Goal: Information Seeking & Learning: Learn about a topic

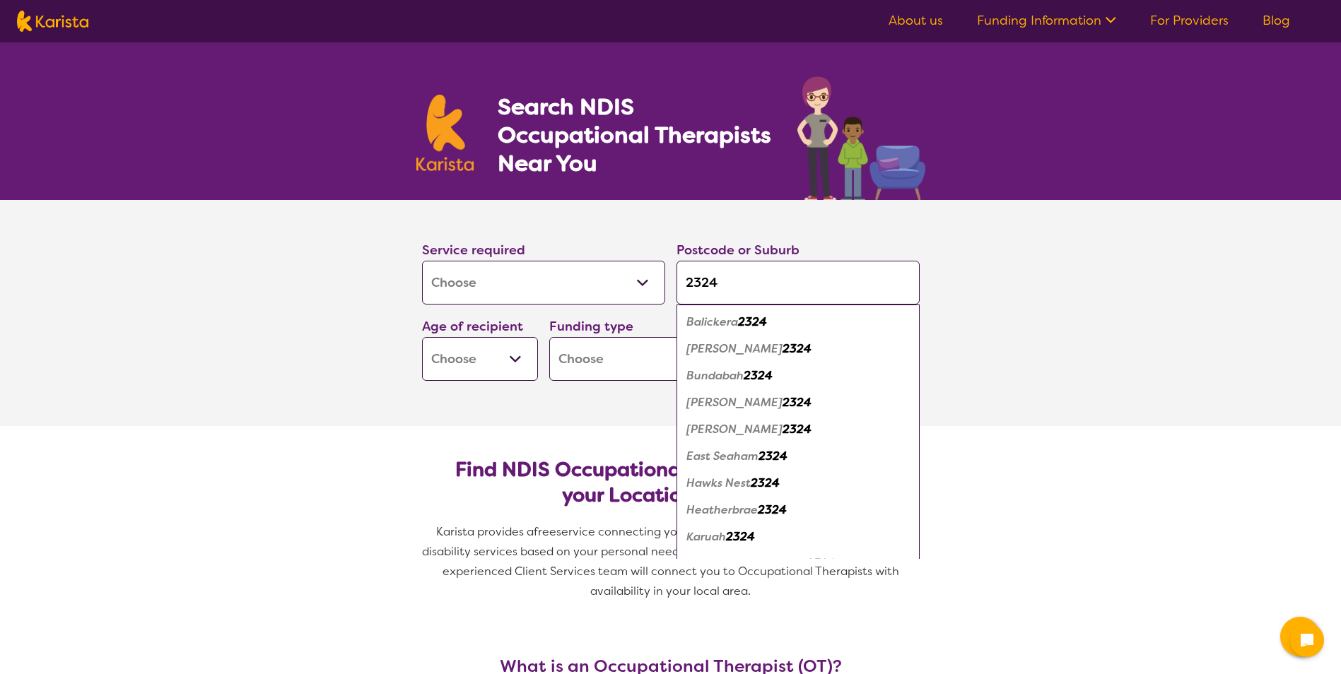
select select "[MEDICAL_DATA]"
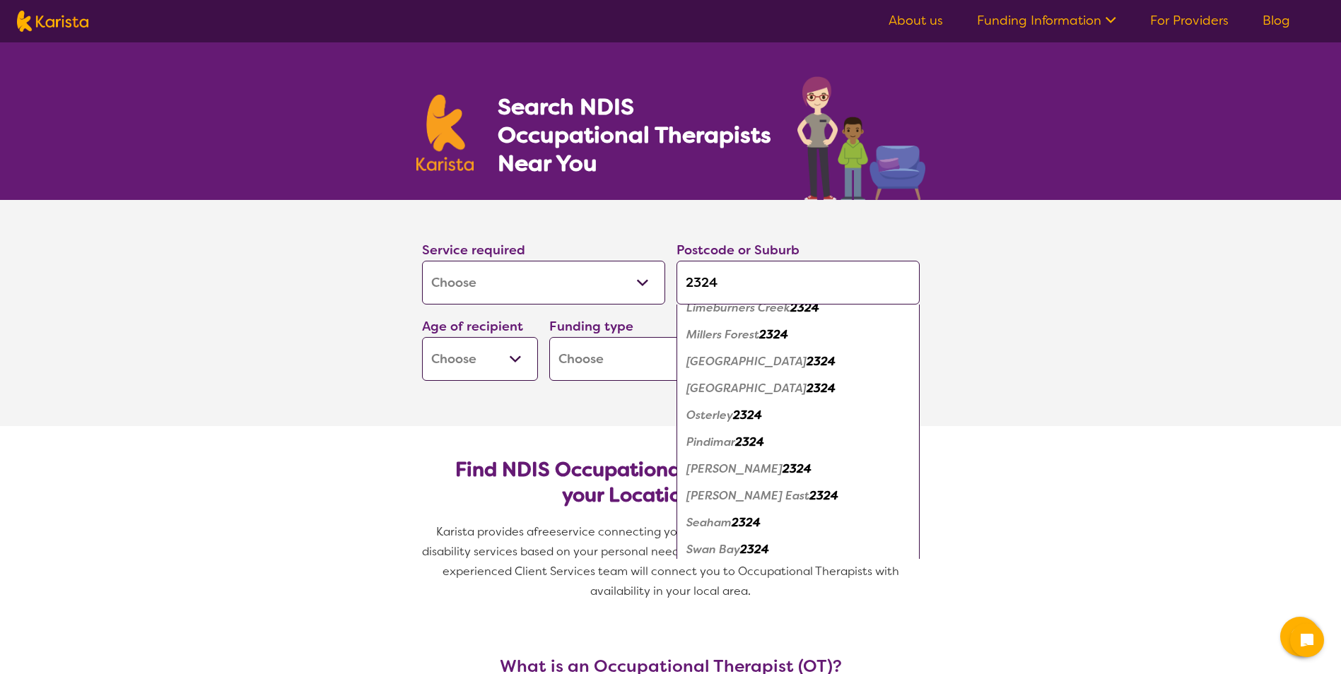
scroll to position [353, 0]
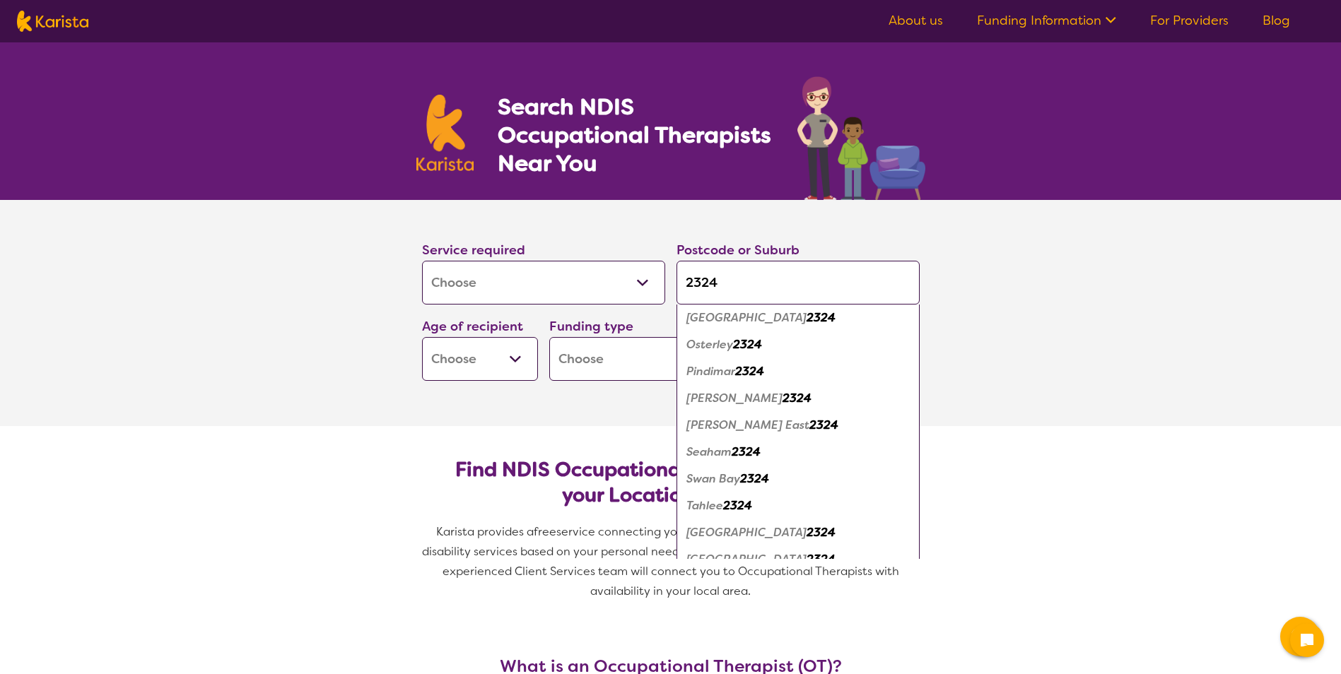
type input "2324"
click at [717, 398] on em "[PERSON_NAME]" at bounding box center [734, 398] width 96 height 15
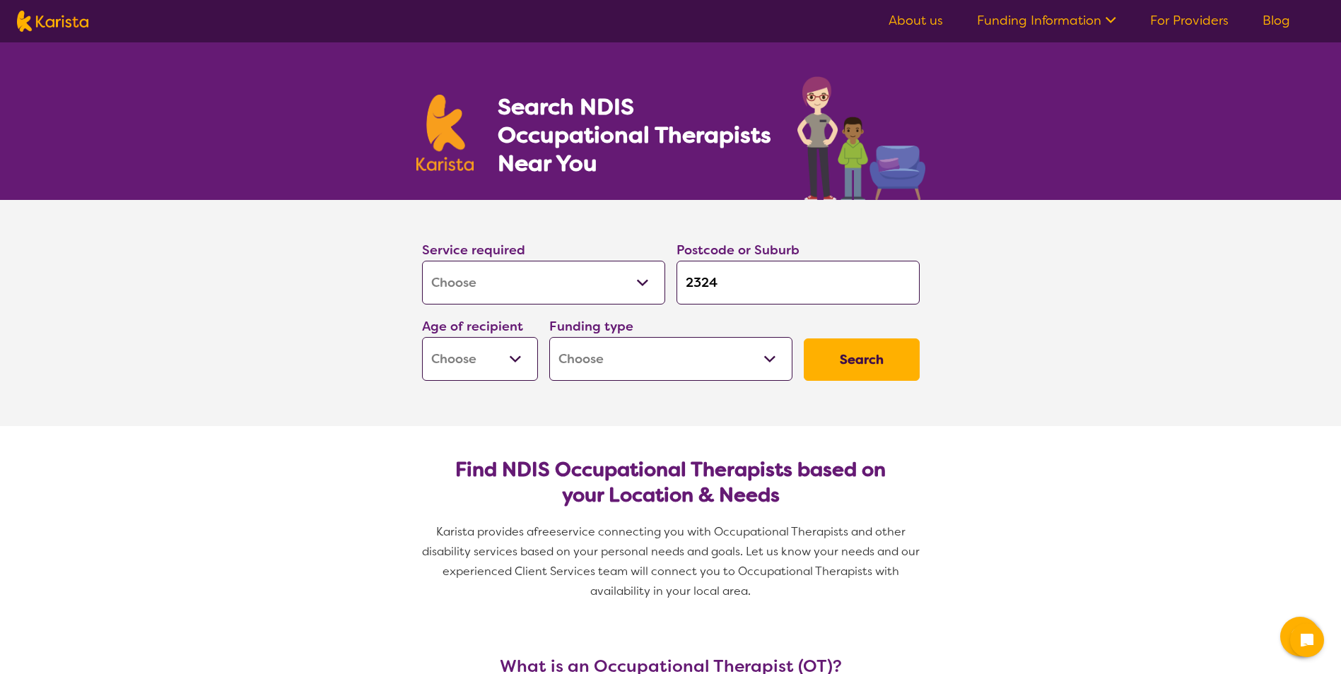
click at [525, 357] on select "Early Childhood - 0 to 9 Child - 10 to 11 Adolescent - 12 to 17 Adult - 18 to 6…" at bounding box center [480, 359] width 116 height 44
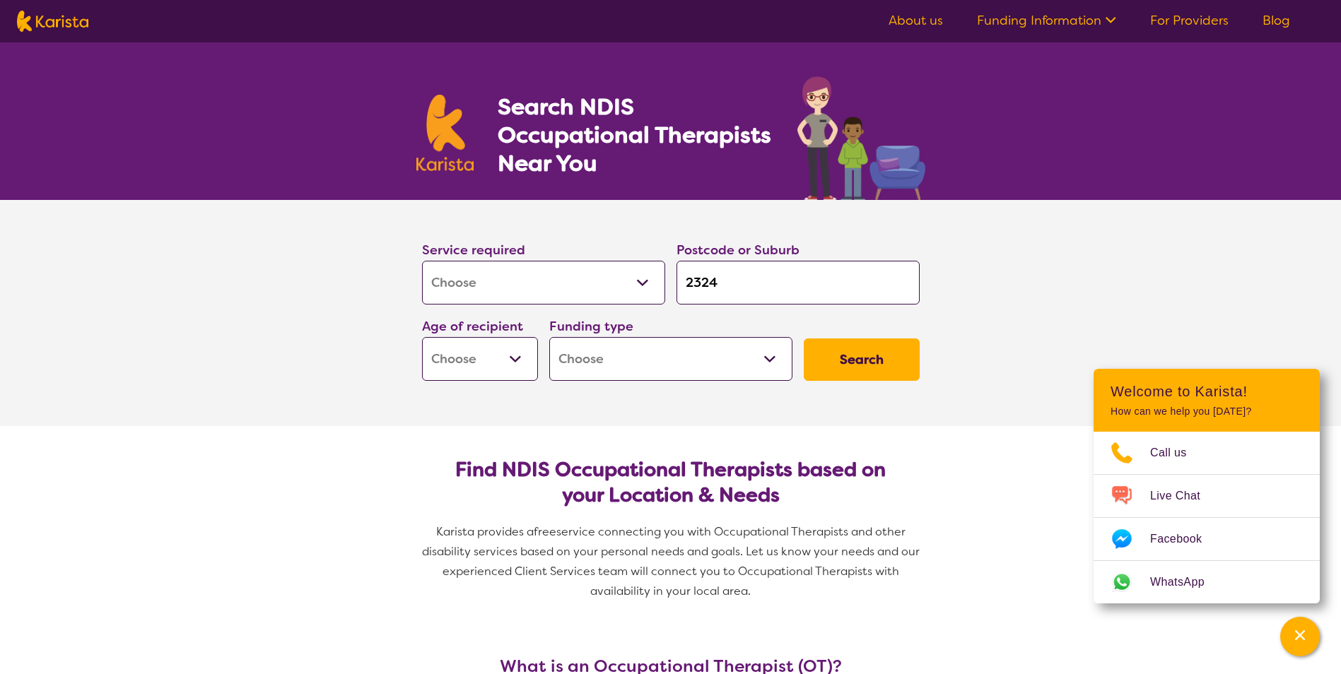
select select "AG"
click at [422, 337] on select "Early Childhood - 0 to 9 Child - 10 to 11 Adolescent - 12 to 17 Adult - 18 to 6…" at bounding box center [480, 359] width 116 height 44
select select "AG"
click at [771, 359] on select "Home Care Package (HCP) National Disability Insurance Scheme (NDIS) I don't know" at bounding box center [670, 359] width 243 height 44
select select "HCP"
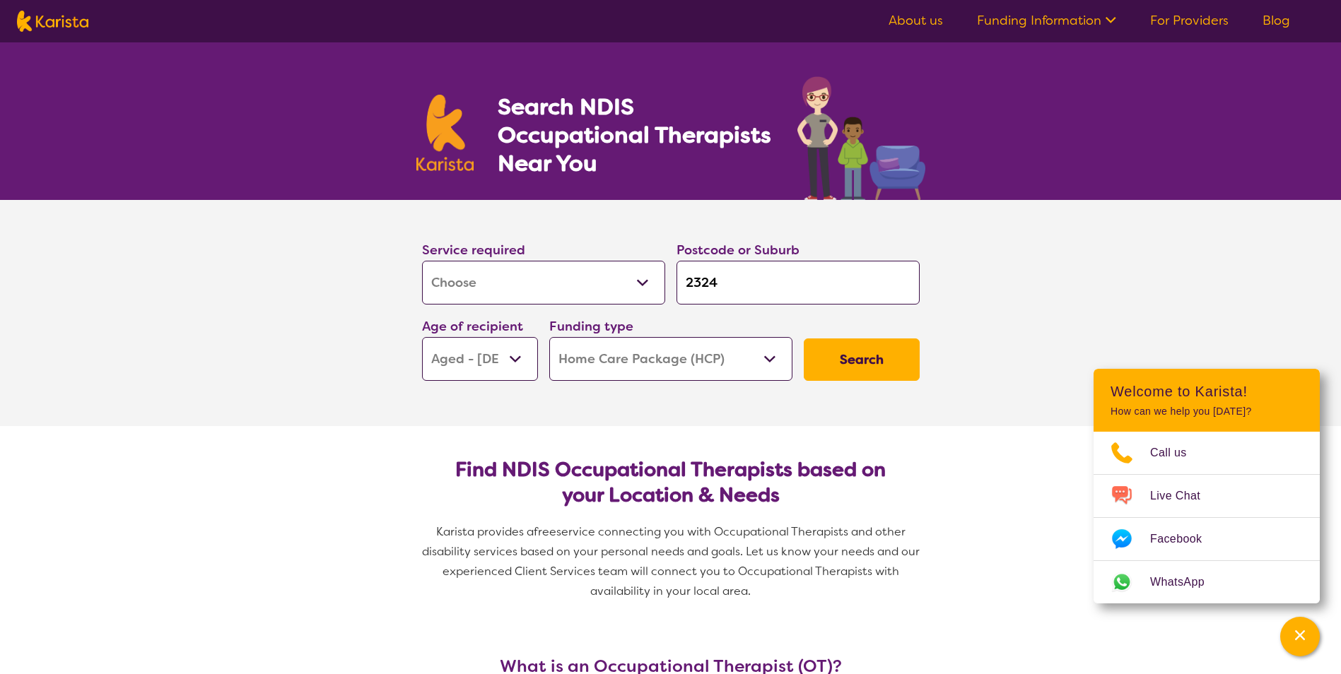
click at [549, 337] on select "Home Care Package (HCP) National Disability Insurance Scheme (NDIS) I don't know" at bounding box center [670, 359] width 243 height 44
select select "HCP"
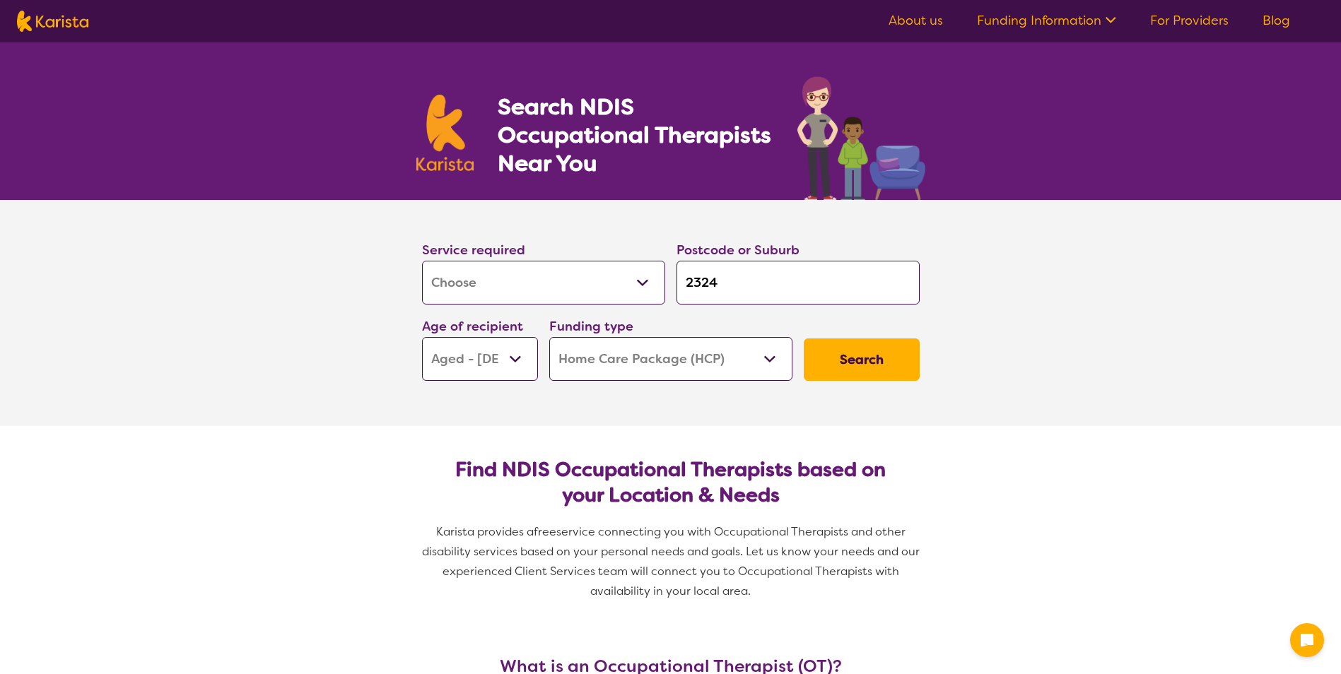
select select "[MEDICAL_DATA]"
select select "AG"
select select "HCP"
select select "[MEDICAL_DATA]"
select select "AG"
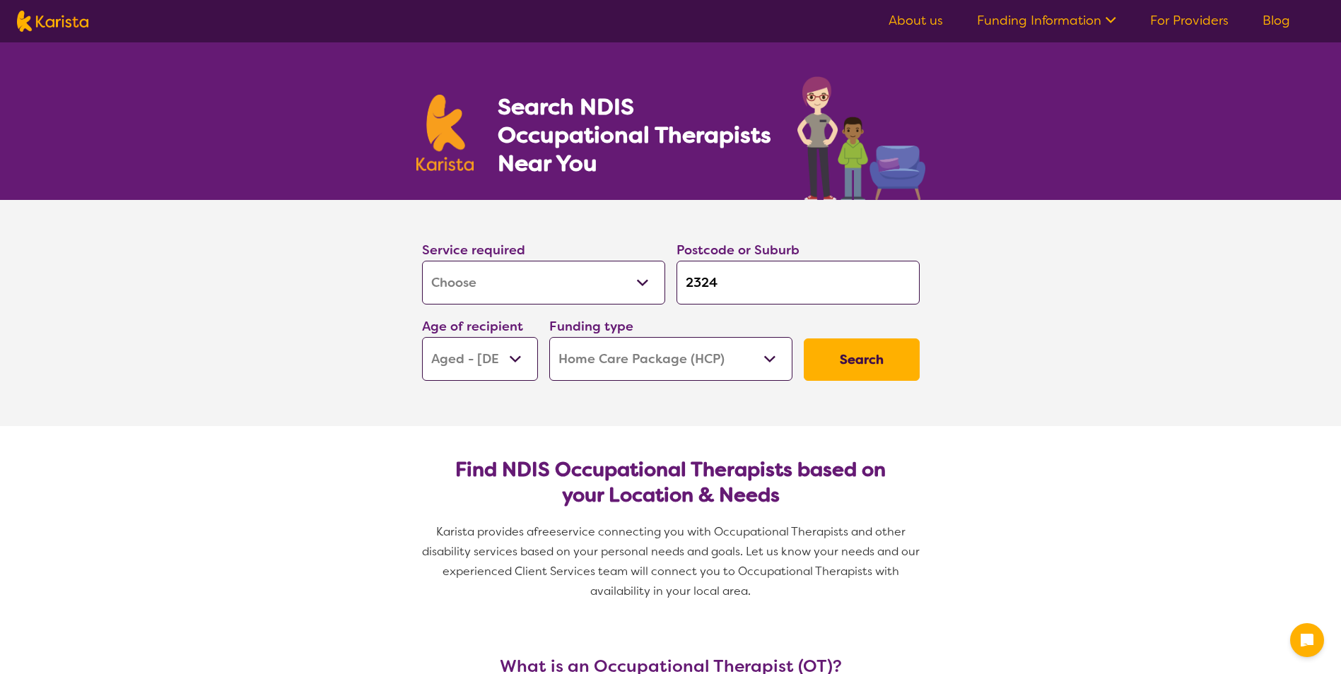
select select "HCP"
click at [774, 360] on select "Home Care Package (HCP) National Disability Insurance Scheme (NDIS) I don't know" at bounding box center [670, 359] width 243 height 44
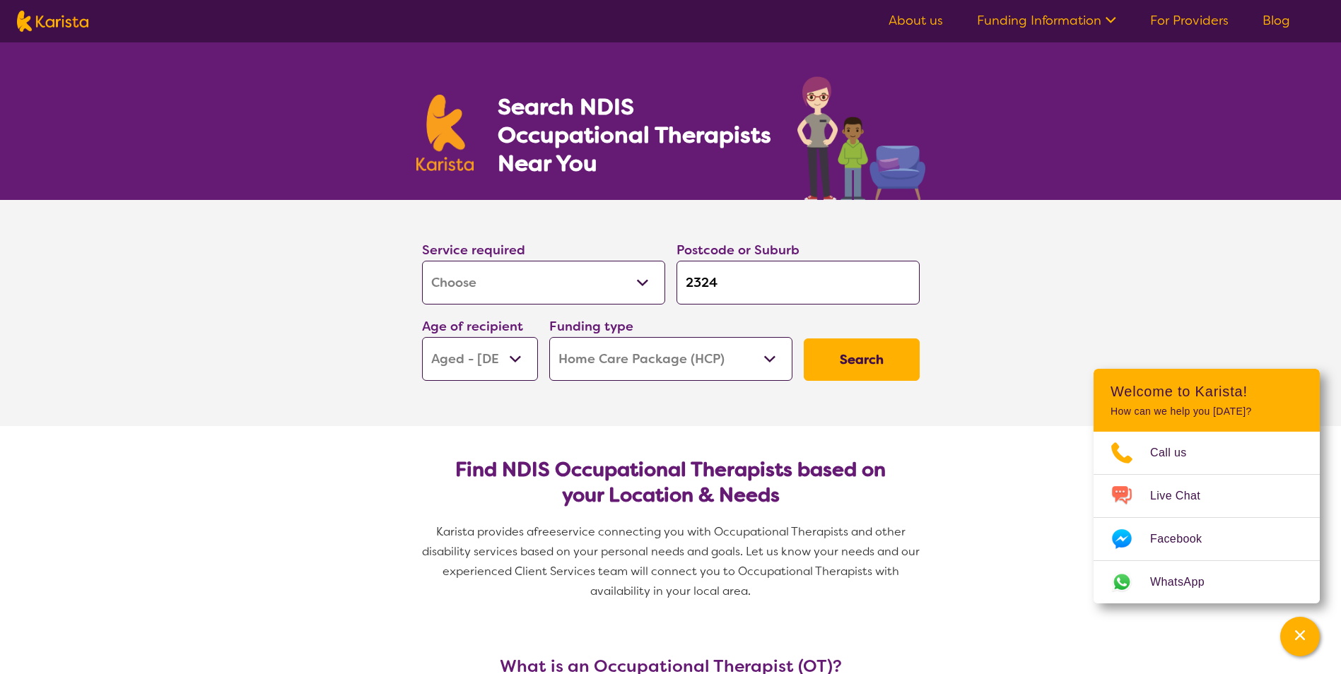
click at [773, 360] on select "Home Care Package (HCP) National Disability Insurance Scheme (NDIS) I don't know" at bounding box center [670, 359] width 243 height 44
click at [853, 360] on button "Search" at bounding box center [861, 359] width 116 height 42
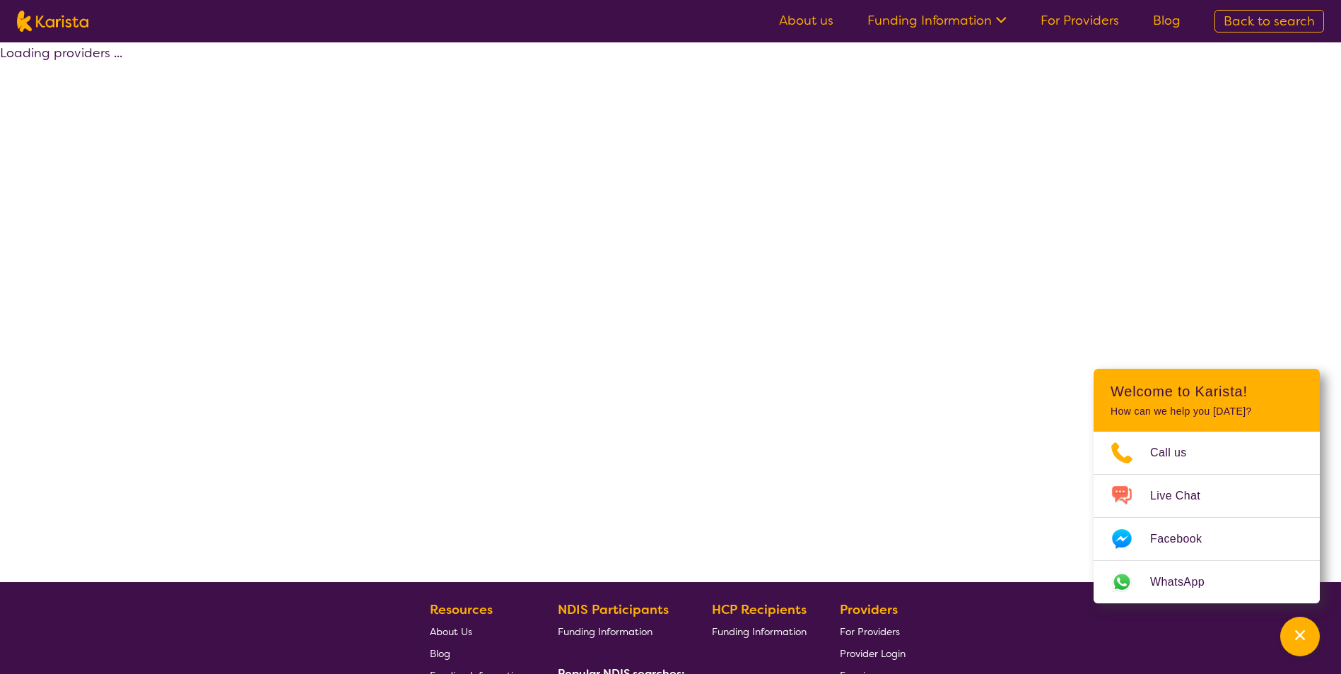
select select "HCP"
select select "[MEDICAL_DATA]"
select select "AG"
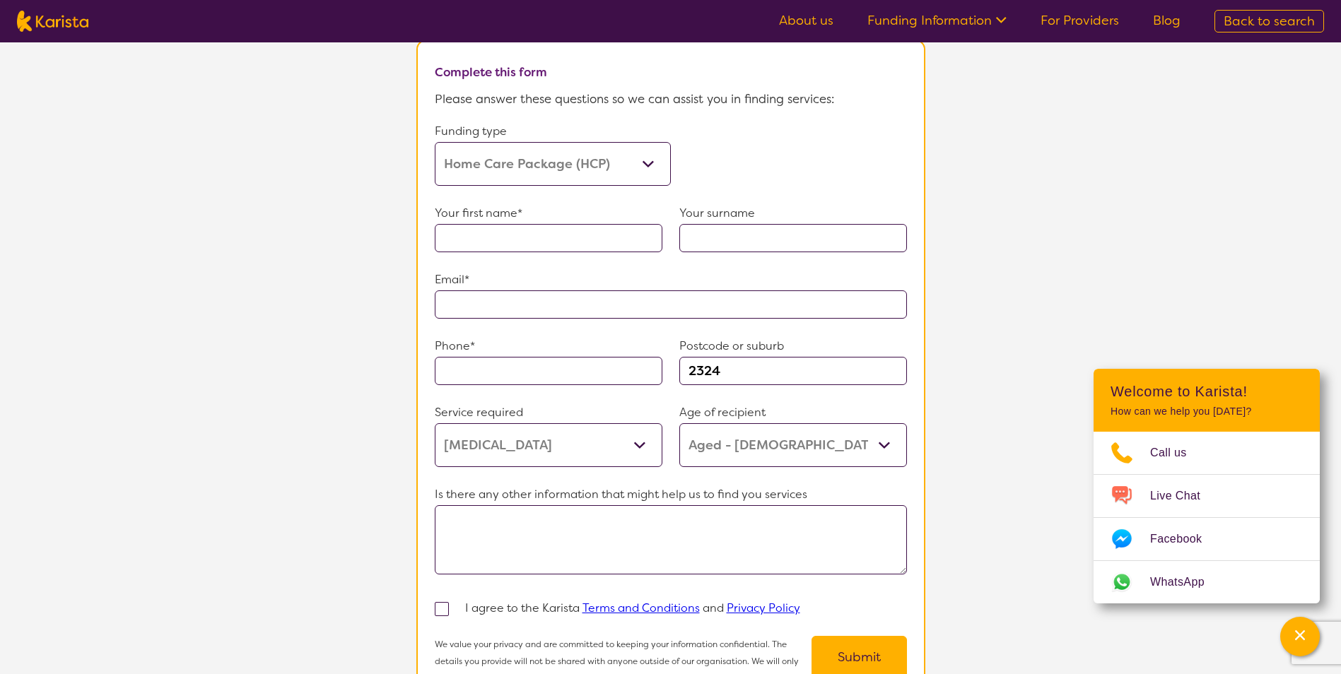
scroll to position [848, 0]
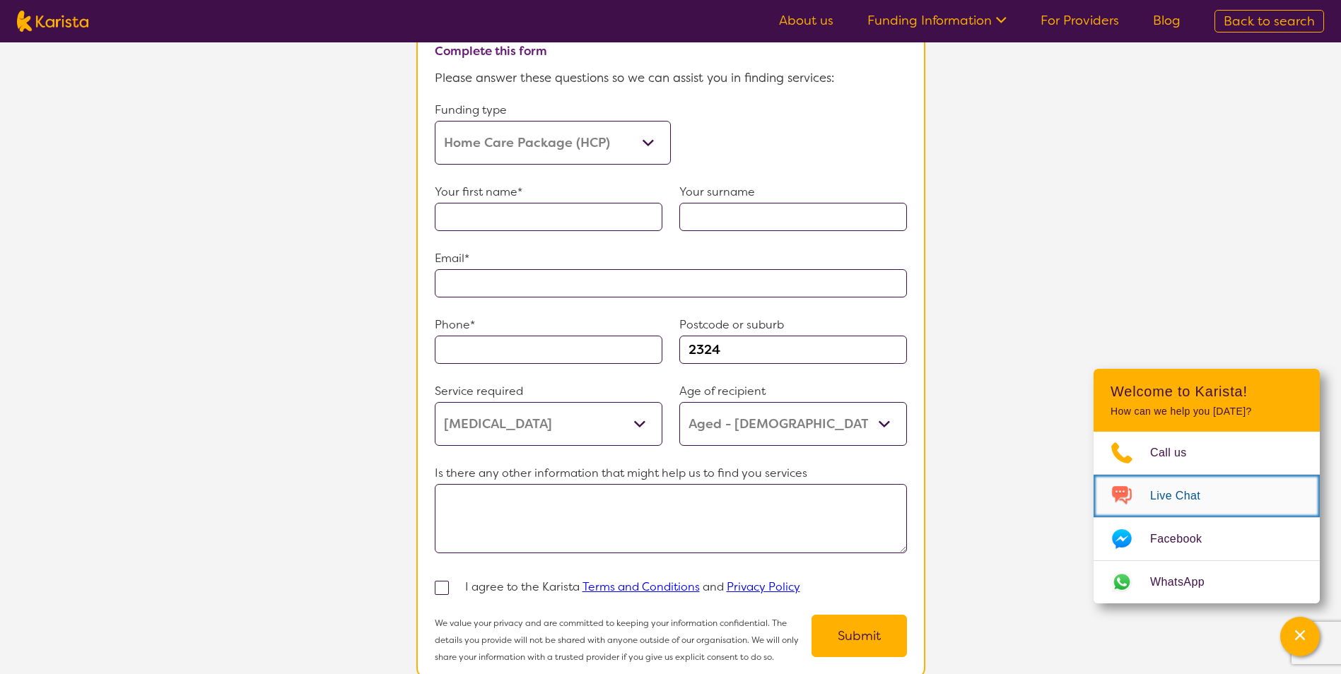
click at [1176, 490] on span "Live Chat" at bounding box center [1183, 495] width 67 height 21
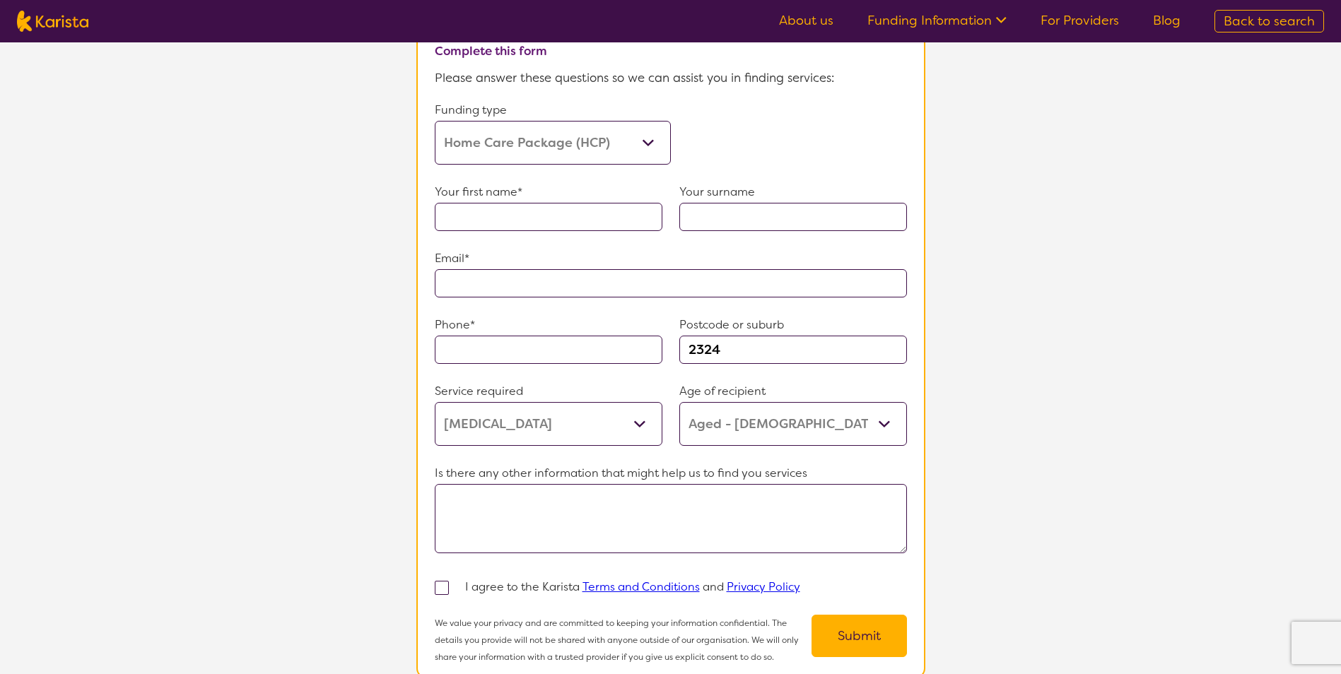
select select "[MEDICAL_DATA]"
select select "AG"
select select "HCP"
select select "[MEDICAL_DATA]"
select select "AG"
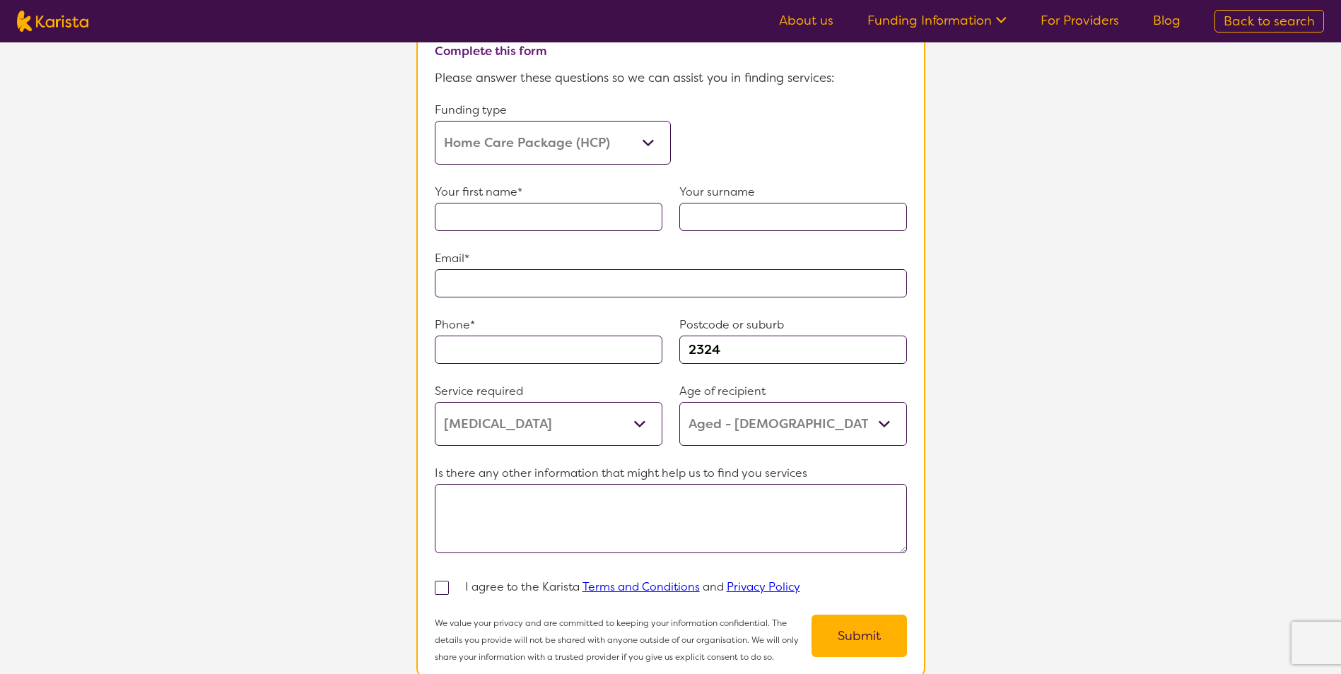
select select "HCP"
